Goal: Task Accomplishment & Management: Use online tool/utility

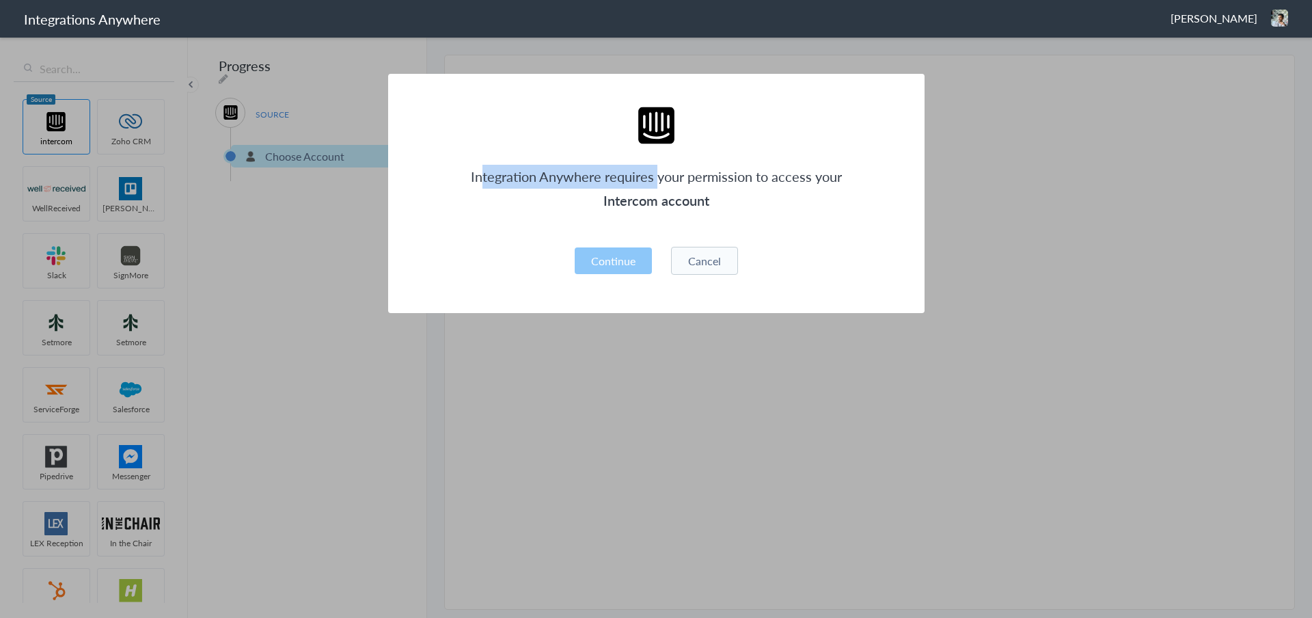
drag, startPoint x: 483, startPoint y: 180, endPoint x: 660, endPoint y: 176, distance: 177.1
click at [660, 176] on p "Integration Anywhere requires your permission to access your" at bounding box center [656, 177] width 373 height 24
click at [670, 176] on p "Integration Anywhere requires your permission to access your" at bounding box center [656, 177] width 373 height 24
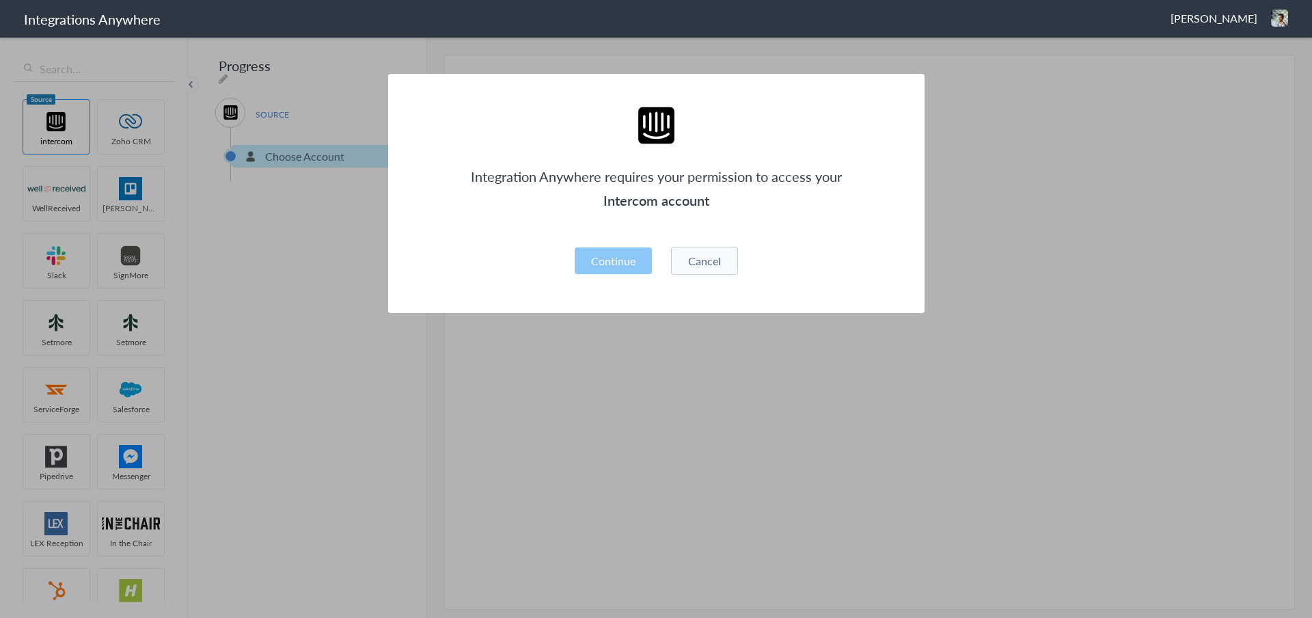
click at [652, 197] on h3 "Intercom account" at bounding box center [656, 201] width 373 height 24
click at [478, 183] on p "Integration Anywhere requires your permission to access your" at bounding box center [656, 177] width 373 height 24
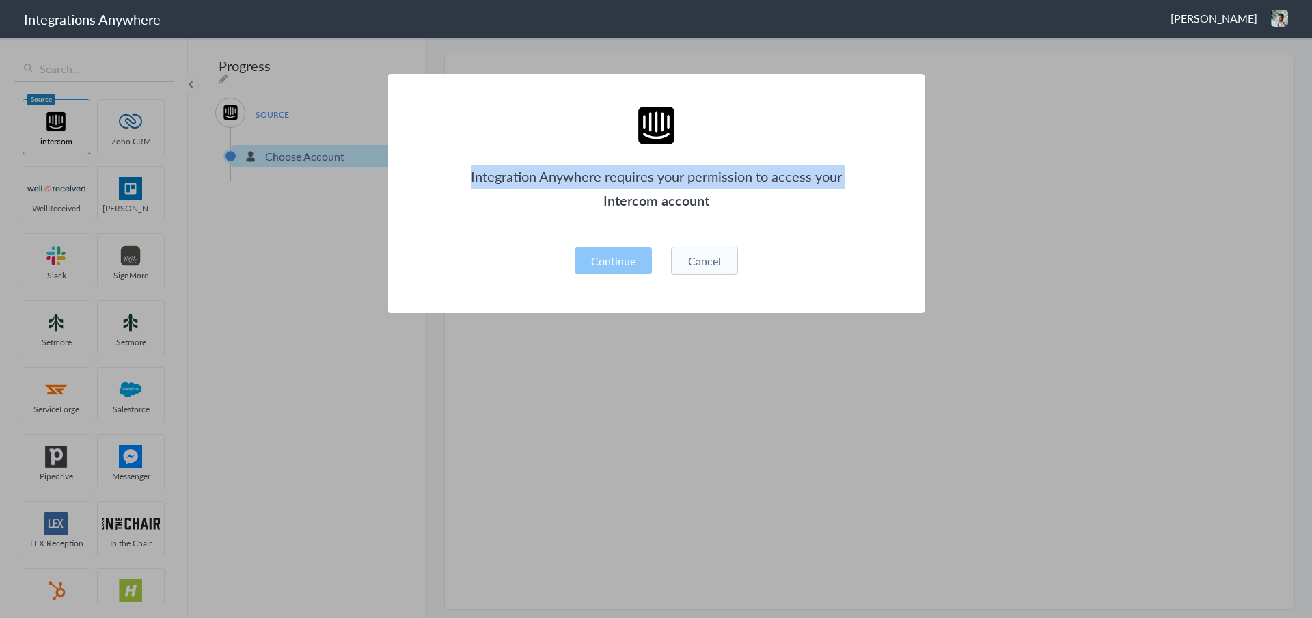
click at [478, 183] on p "Integration Anywhere requires your permission to access your" at bounding box center [656, 177] width 373 height 24
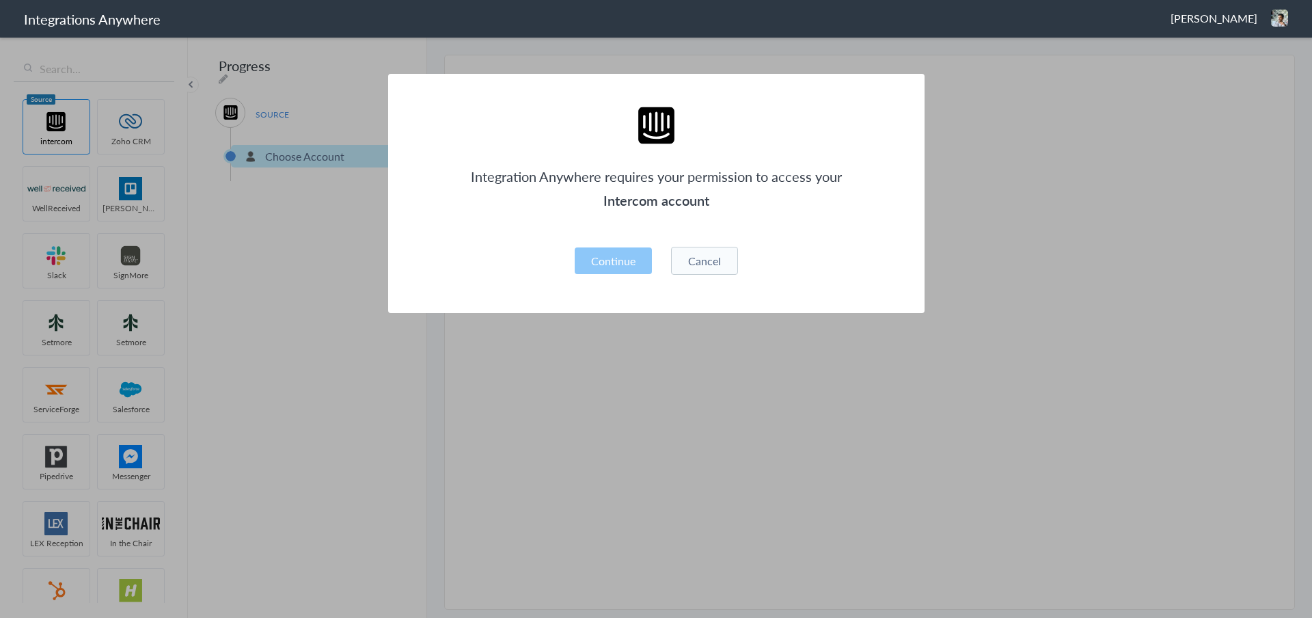
click at [694, 197] on h3 "Intercom account" at bounding box center [656, 201] width 373 height 24
click at [695, 197] on h3 "Intercom account" at bounding box center [656, 201] width 373 height 24
click at [624, 262] on button "Continue" at bounding box center [613, 260] width 77 height 27
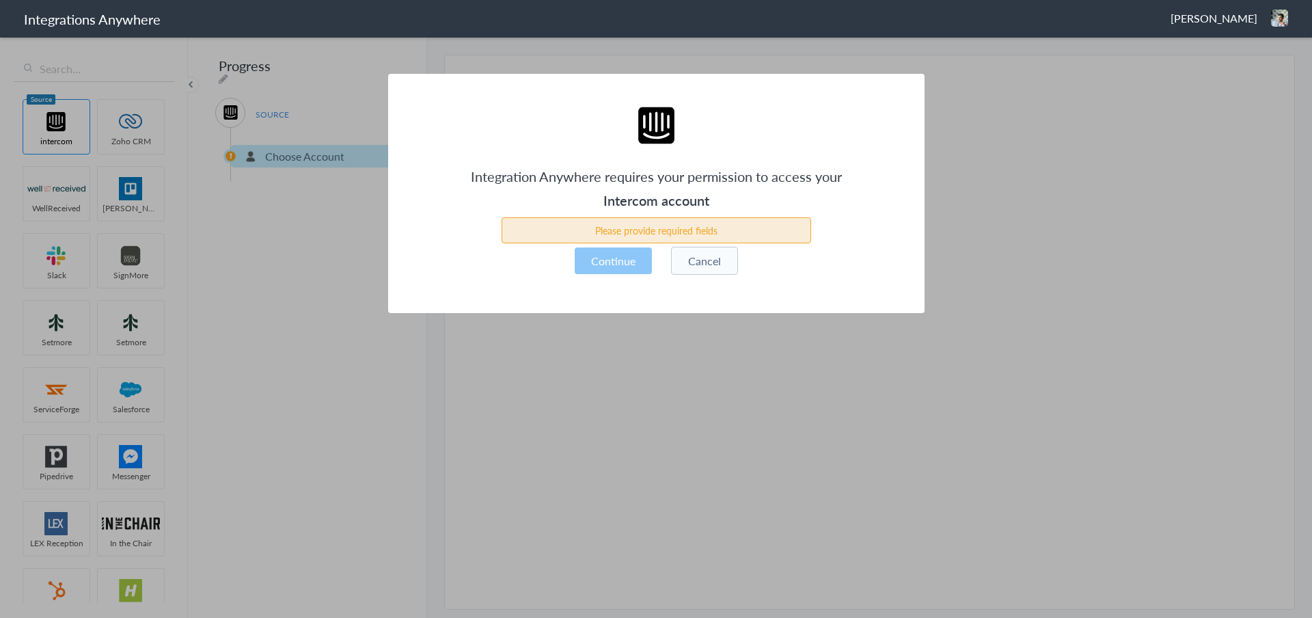
click at [714, 268] on button "Cancel" at bounding box center [704, 261] width 67 height 28
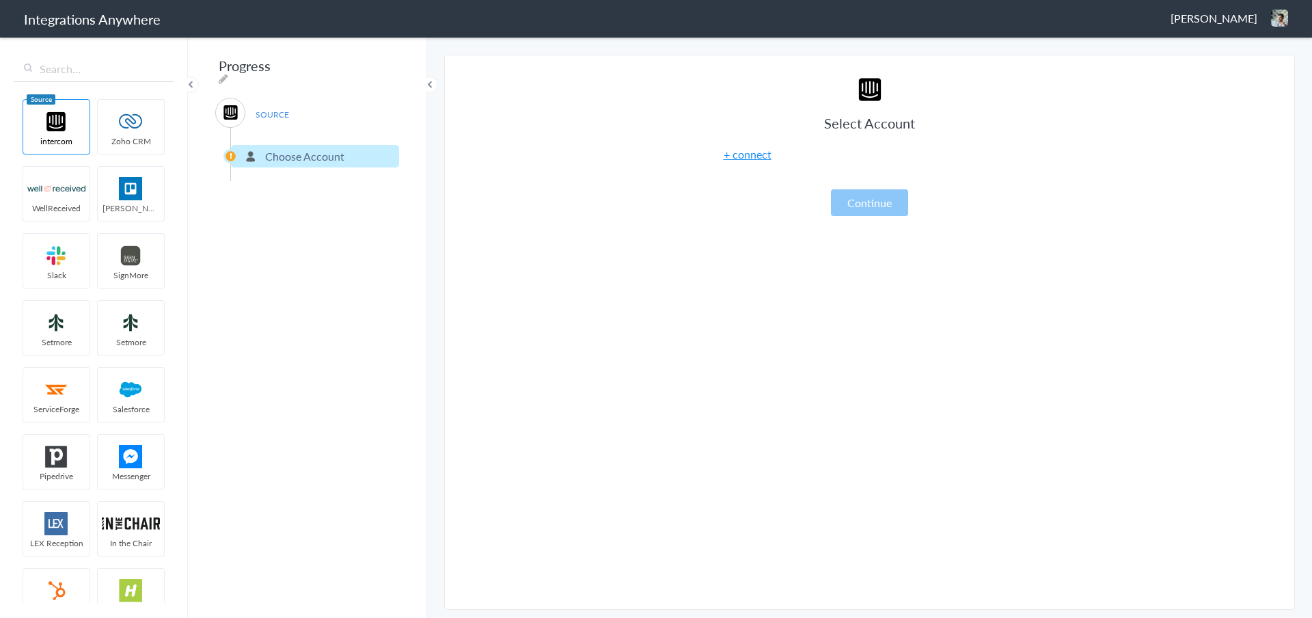
click at [383, 68] on div "Progress SOURCE Choose Account Filter Applied" at bounding box center [307, 327] width 239 height 582
click at [228, 73] on icon at bounding box center [224, 78] width 10 height 11
click at [187, 171] on div "intercom Zoho CRM WellReceived [PERSON_NAME] [PERSON_NAME] SignMore Setmore Set…" at bounding box center [94, 327] width 188 height 582
click at [38, 121] on img at bounding box center [56, 121] width 58 height 23
click at [155, 126] on img at bounding box center [131, 121] width 58 height 23
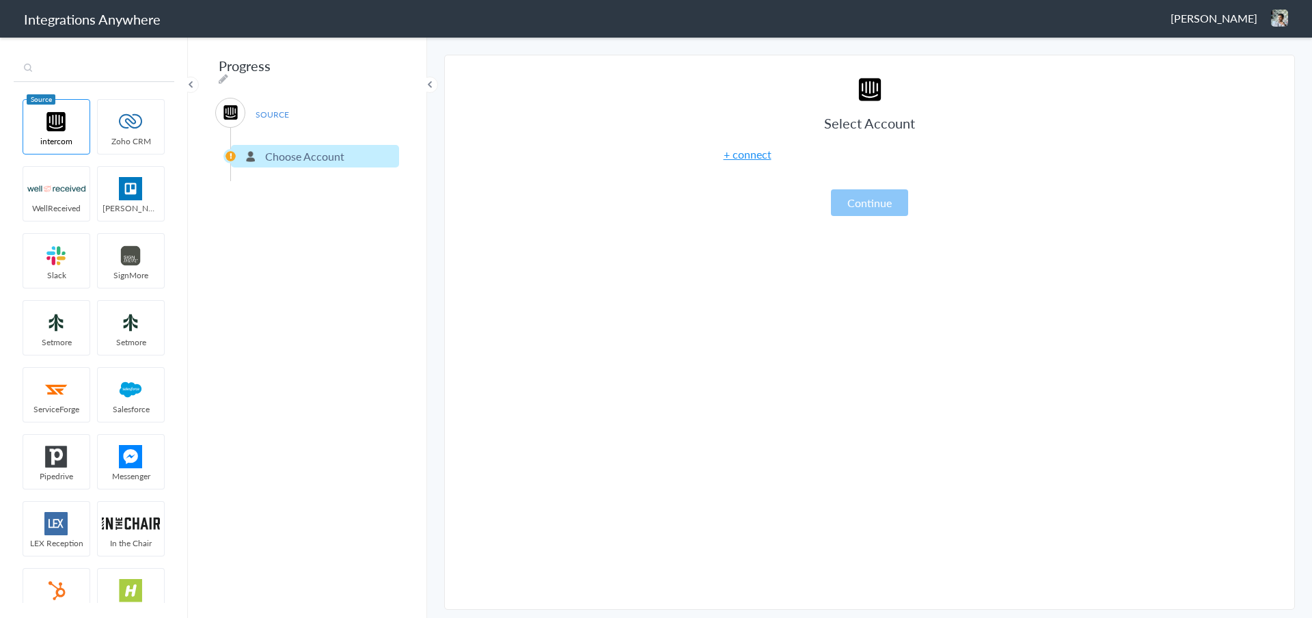
click at [95, 69] on input "text" at bounding box center [94, 69] width 161 height 26
click at [293, 156] on p "Choose Account" at bounding box center [304, 156] width 79 height 16
click at [245, 152] on li "Choose Account" at bounding box center [315, 156] width 168 height 23
click at [386, 70] on div "Progress SOURCE Choose Account Filter Applied" at bounding box center [307, 327] width 239 height 582
click at [228, 73] on icon at bounding box center [224, 78] width 10 height 11
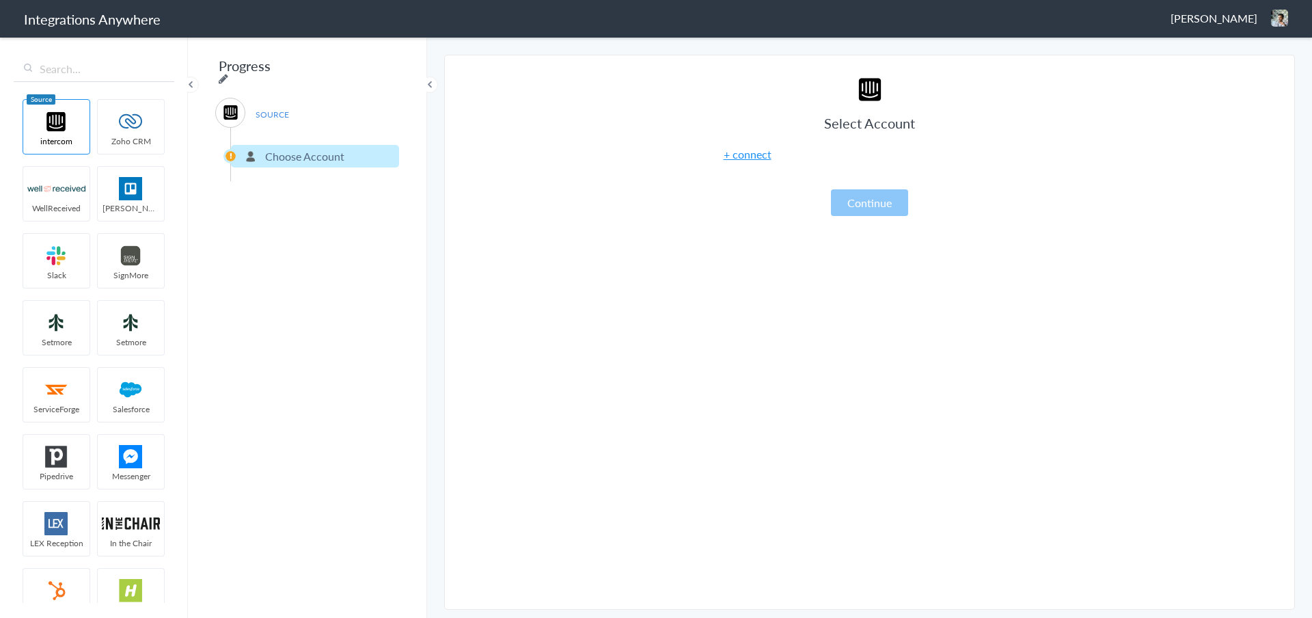
click at [228, 73] on icon at bounding box center [224, 78] width 10 height 11
type input "Progress"
click at [124, 180] on img at bounding box center [131, 188] width 58 height 23
click at [34, 26] on h1 "Integrations Anywhere" at bounding box center [92, 19] width 137 height 19
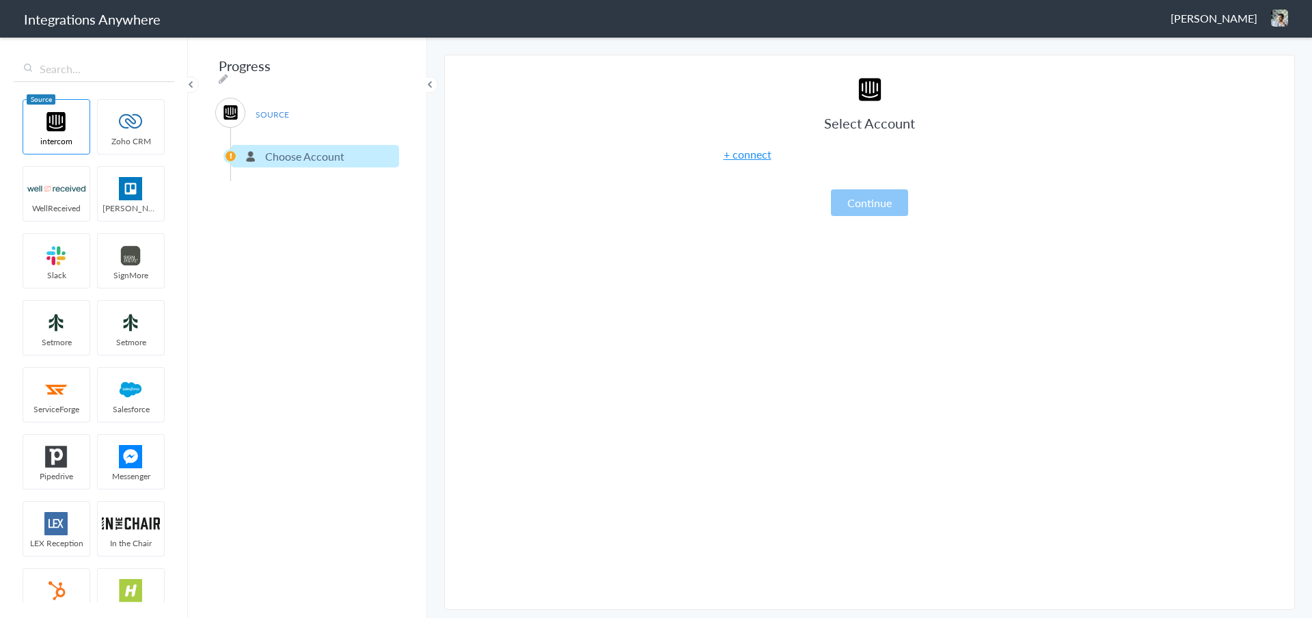
click at [80, 17] on h1 "Integrations Anywhere" at bounding box center [92, 19] width 137 height 19
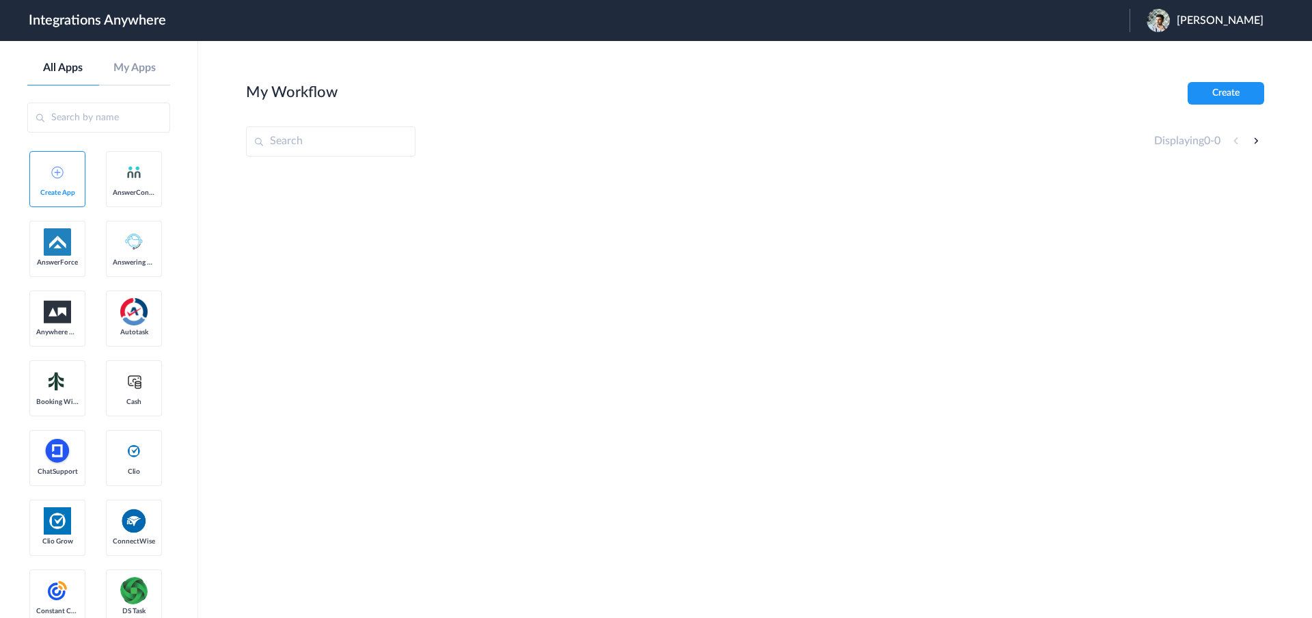
click at [122, 75] on div "All Apps My Apps" at bounding box center [98, 74] width 143 height 24
click at [148, 72] on link "My Apps" at bounding box center [135, 68] width 72 height 13
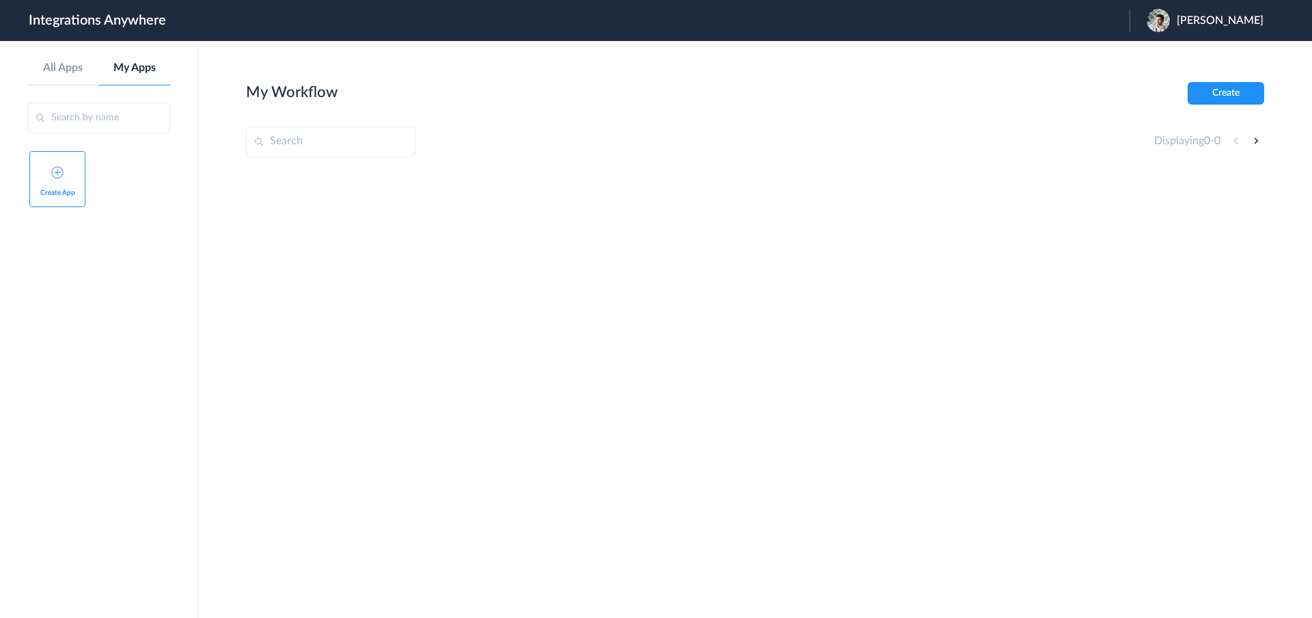
click at [68, 76] on div "All Apps My Apps" at bounding box center [98, 74] width 143 height 24
click at [69, 75] on div "All Apps My Apps" at bounding box center [98, 74] width 143 height 24
click at [66, 69] on link "All Apps" at bounding box center [63, 68] width 72 height 13
